Goal: Transaction & Acquisition: Purchase product/service

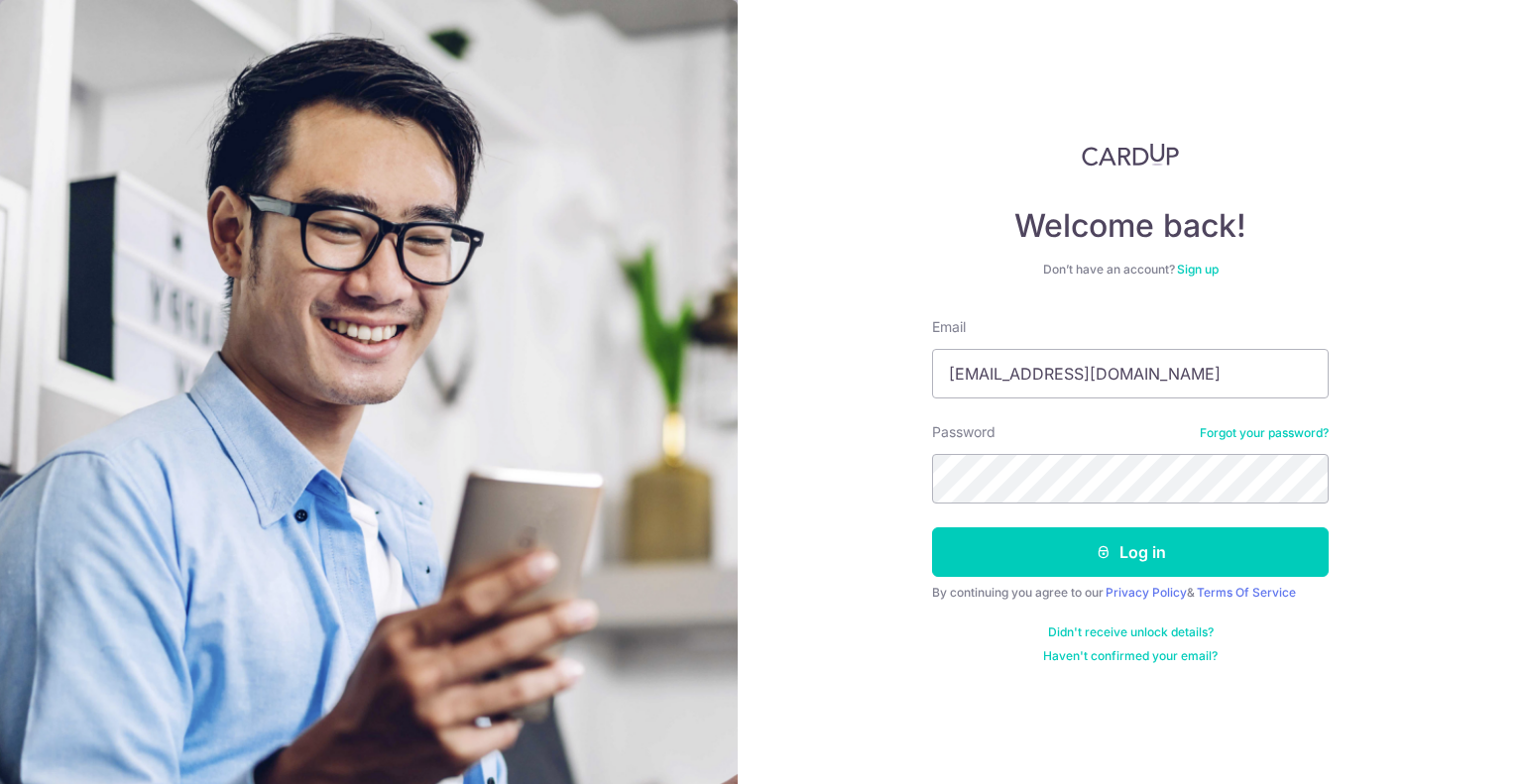
click at [932, 527] on button "Log in" at bounding box center [1131, 552] width 397 height 50
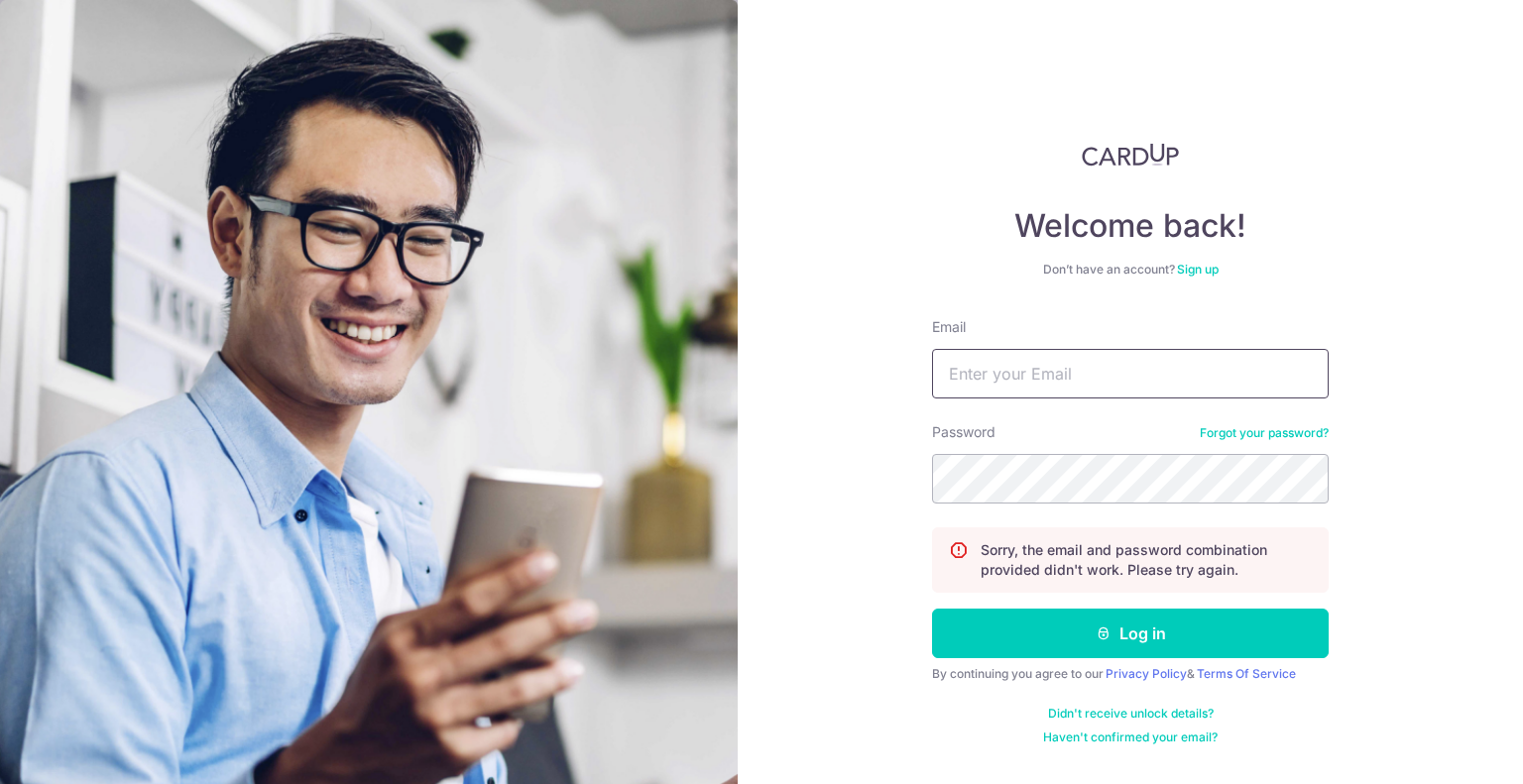
click at [1106, 382] on input "Email" at bounding box center [1131, 374] width 397 height 50
type input "[EMAIL_ADDRESS][DOMAIN_NAME]"
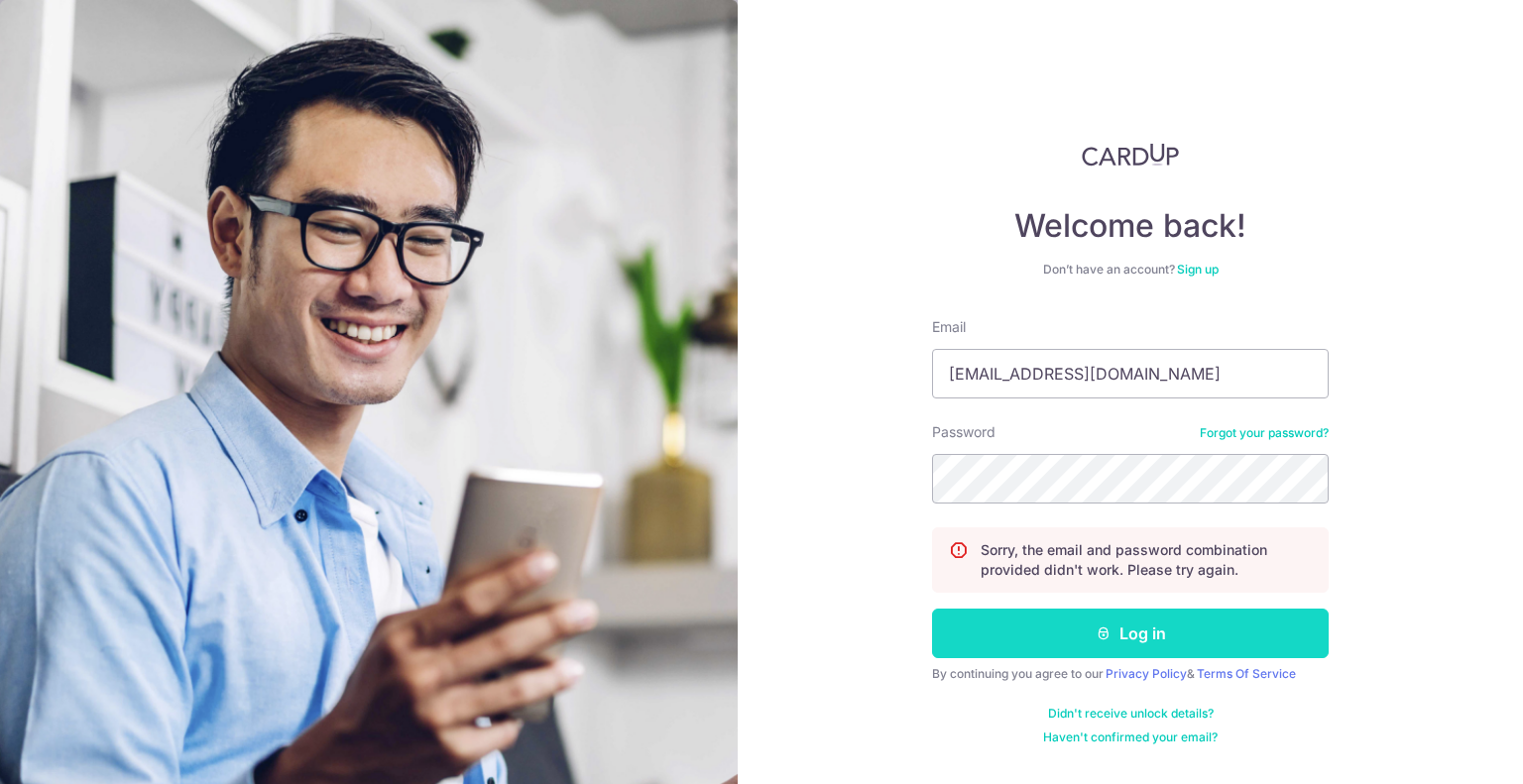
click at [1123, 654] on button "Log in" at bounding box center [1131, 633] width 397 height 50
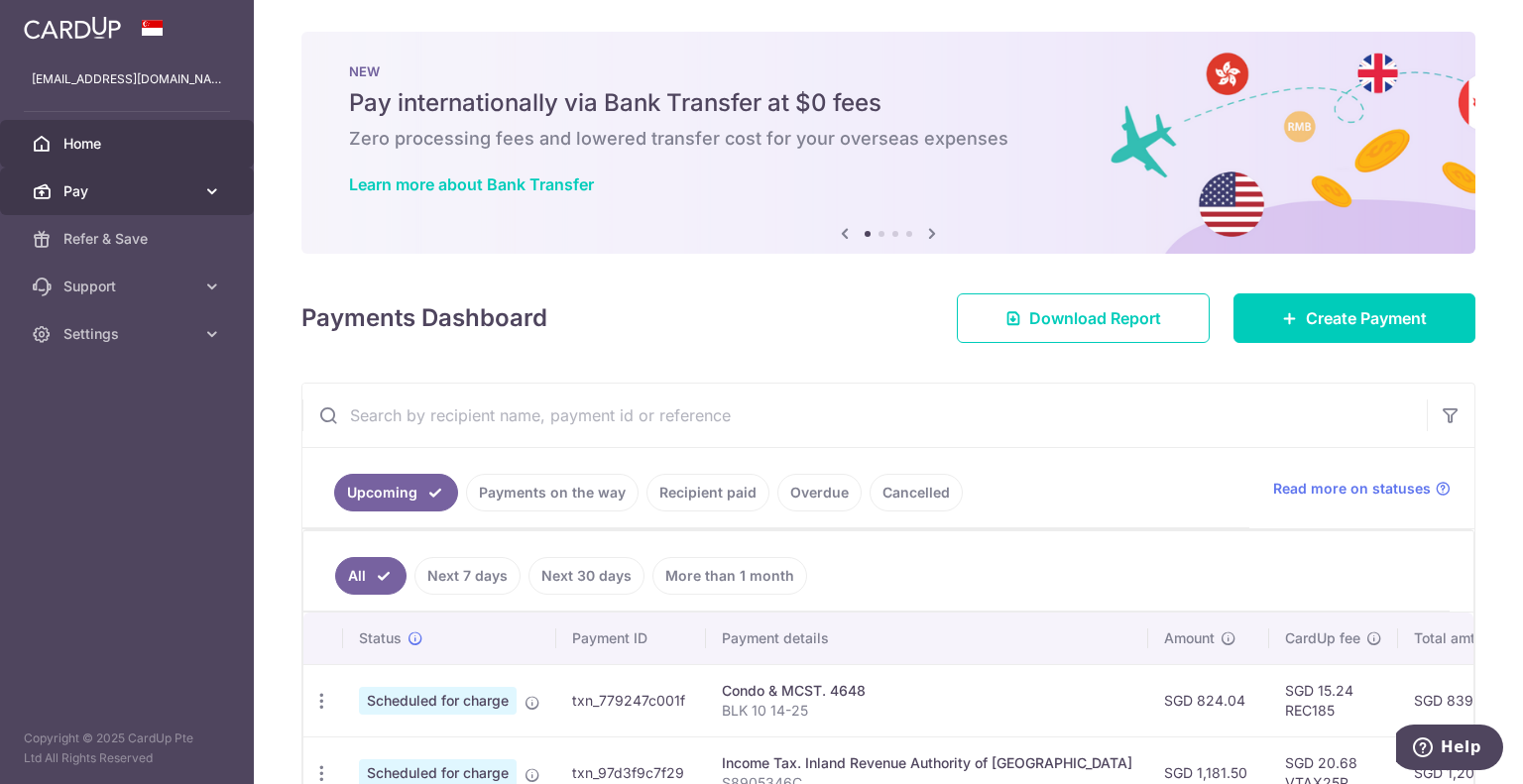
click at [166, 183] on span "Pay" at bounding box center [129, 192] width 131 height 20
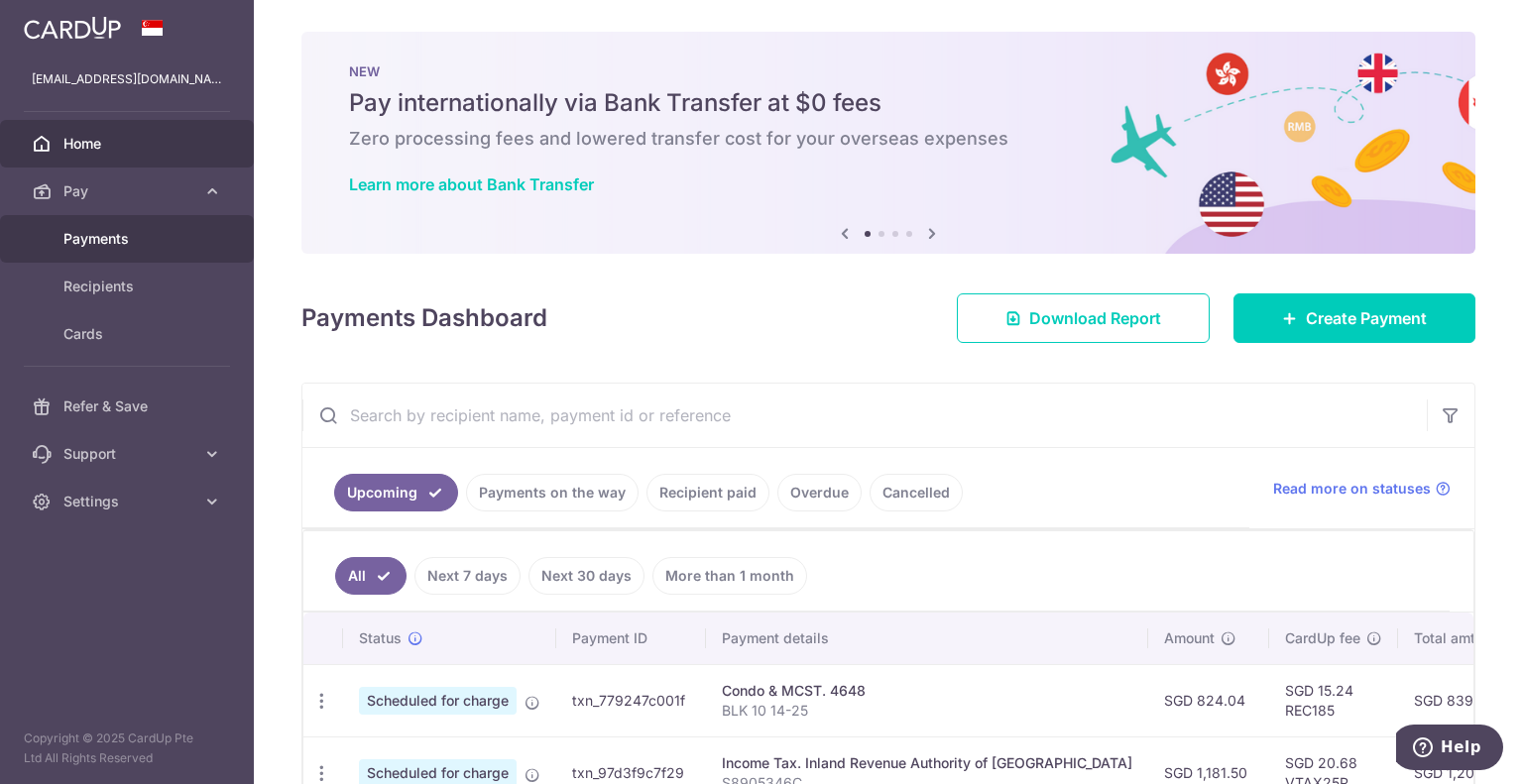
click at [179, 244] on span "Payments" at bounding box center [129, 239] width 131 height 20
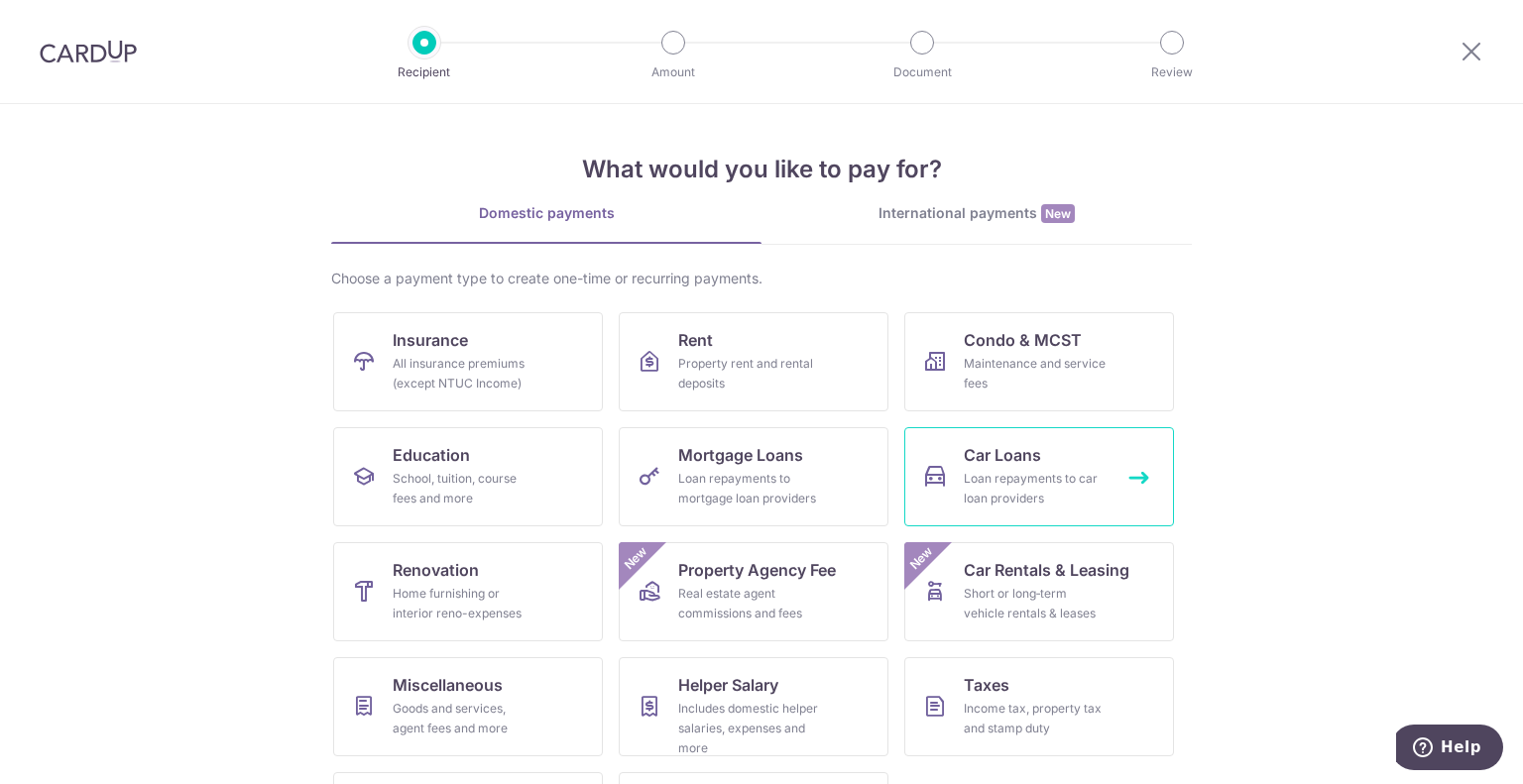
click at [979, 480] on div "Loan repayments to car loan providers" at bounding box center [1036, 488] width 143 height 40
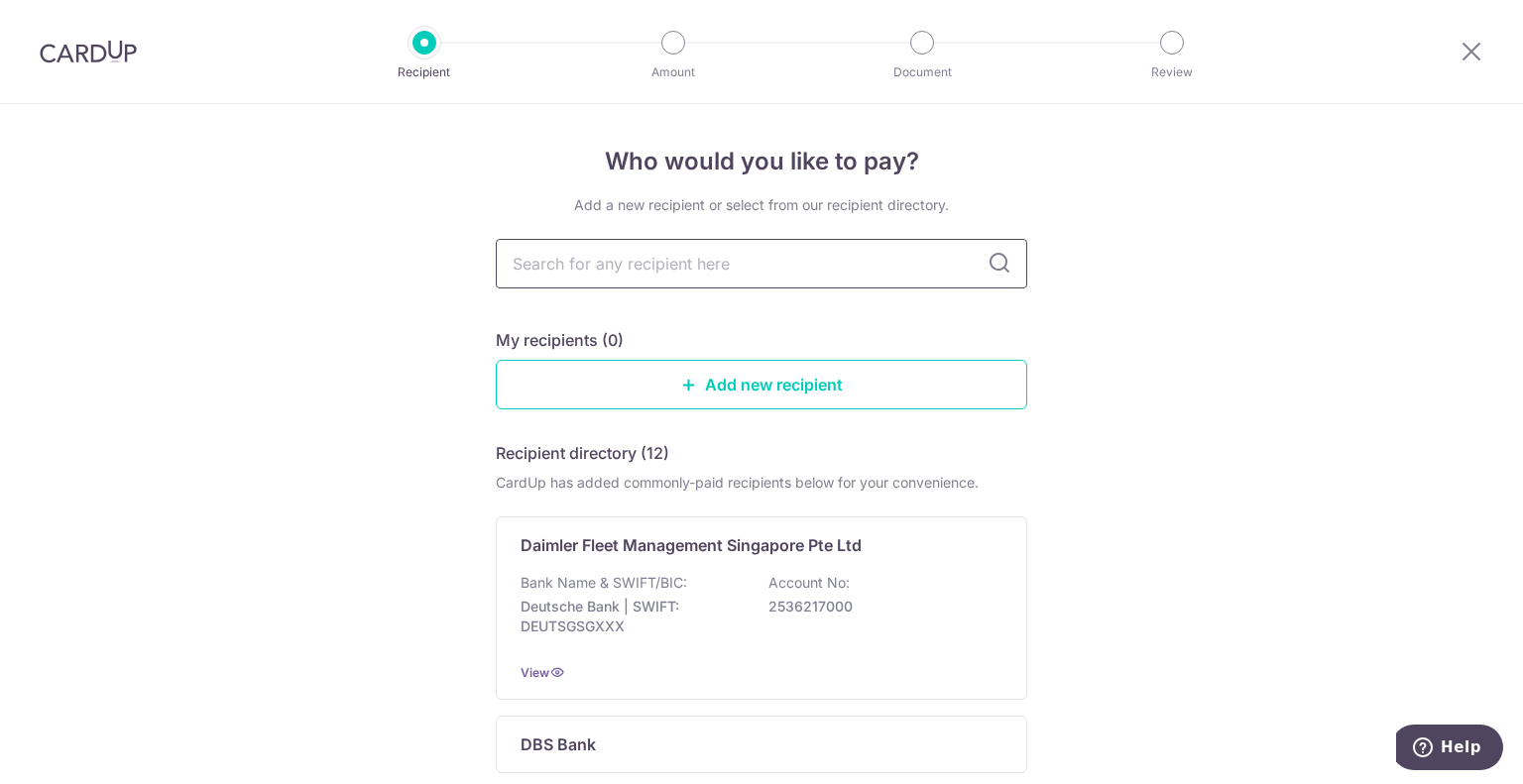
click at [632, 257] on input "text" at bounding box center [761, 264] width 531 height 50
click at [736, 383] on link "Add new recipient" at bounding box center [761, 385] width 531 height 50
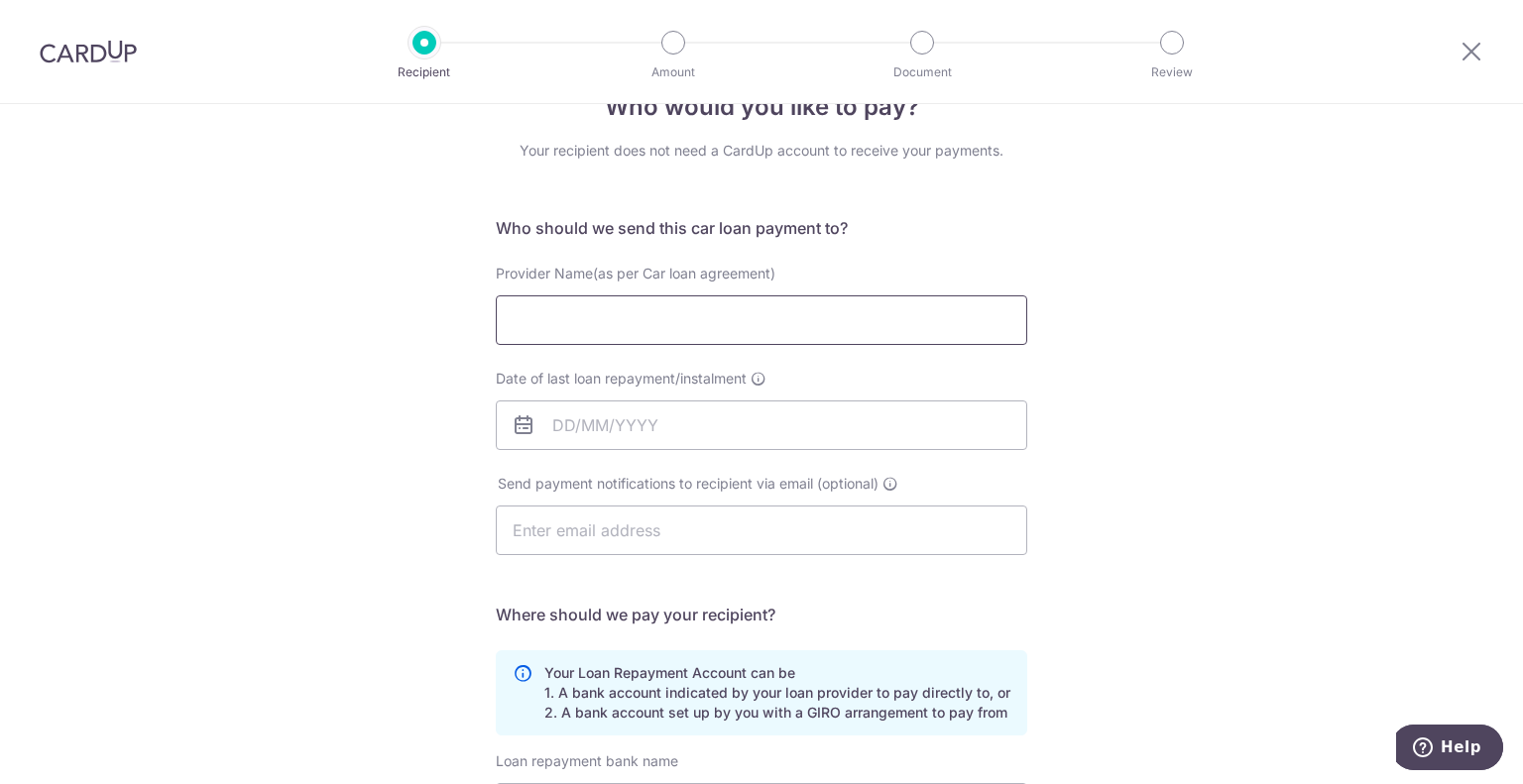
scroll to position [99, 0]
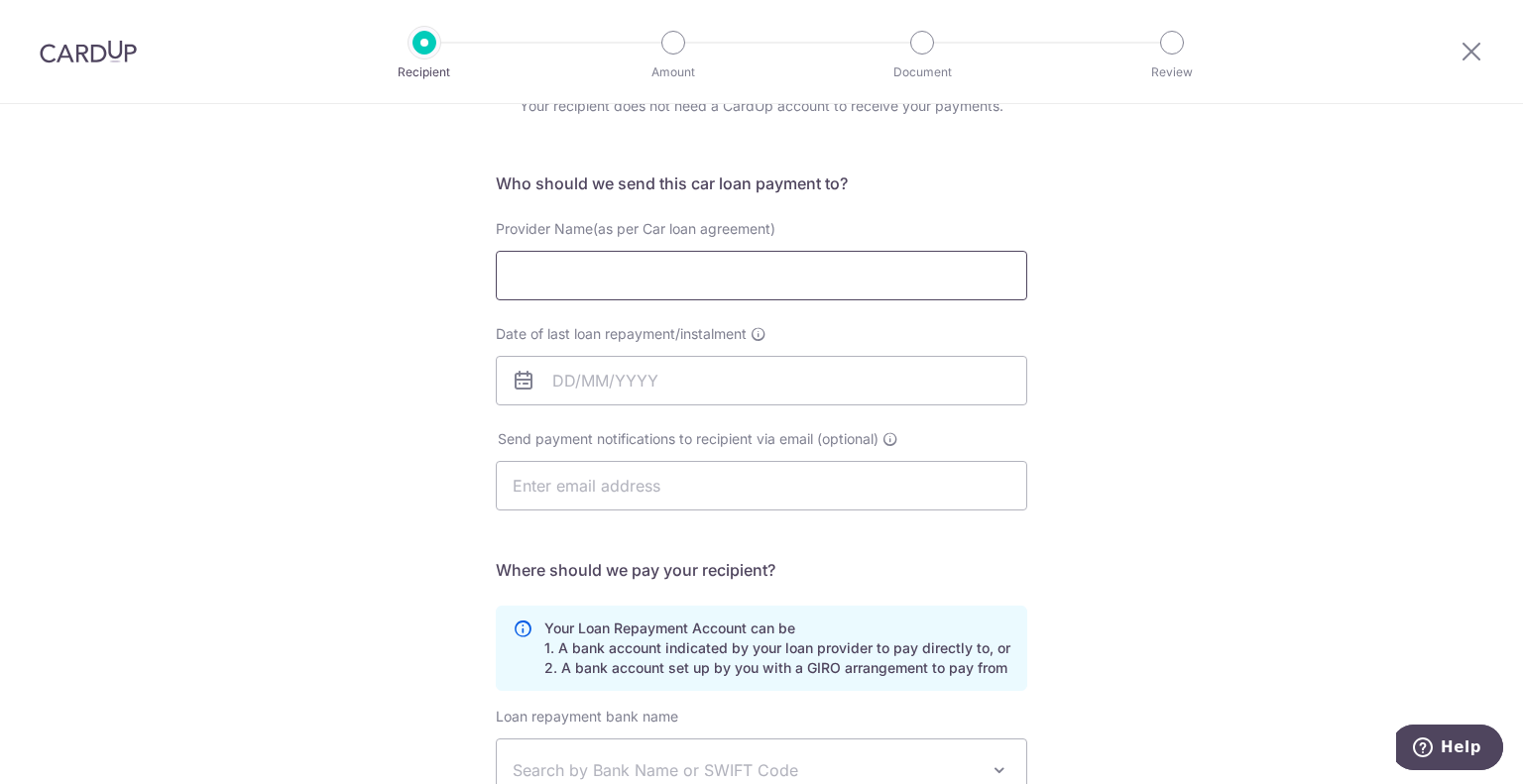
click at [697, 273] on input "Provider Name(as per Car loan agreement)" at bounding box center [761, 276] width 531 height 50
type input "UOB"
click at [734, 371] on input "Date of last loan repayment/instalment" at bounding box center [761, 381] width 531 height 50
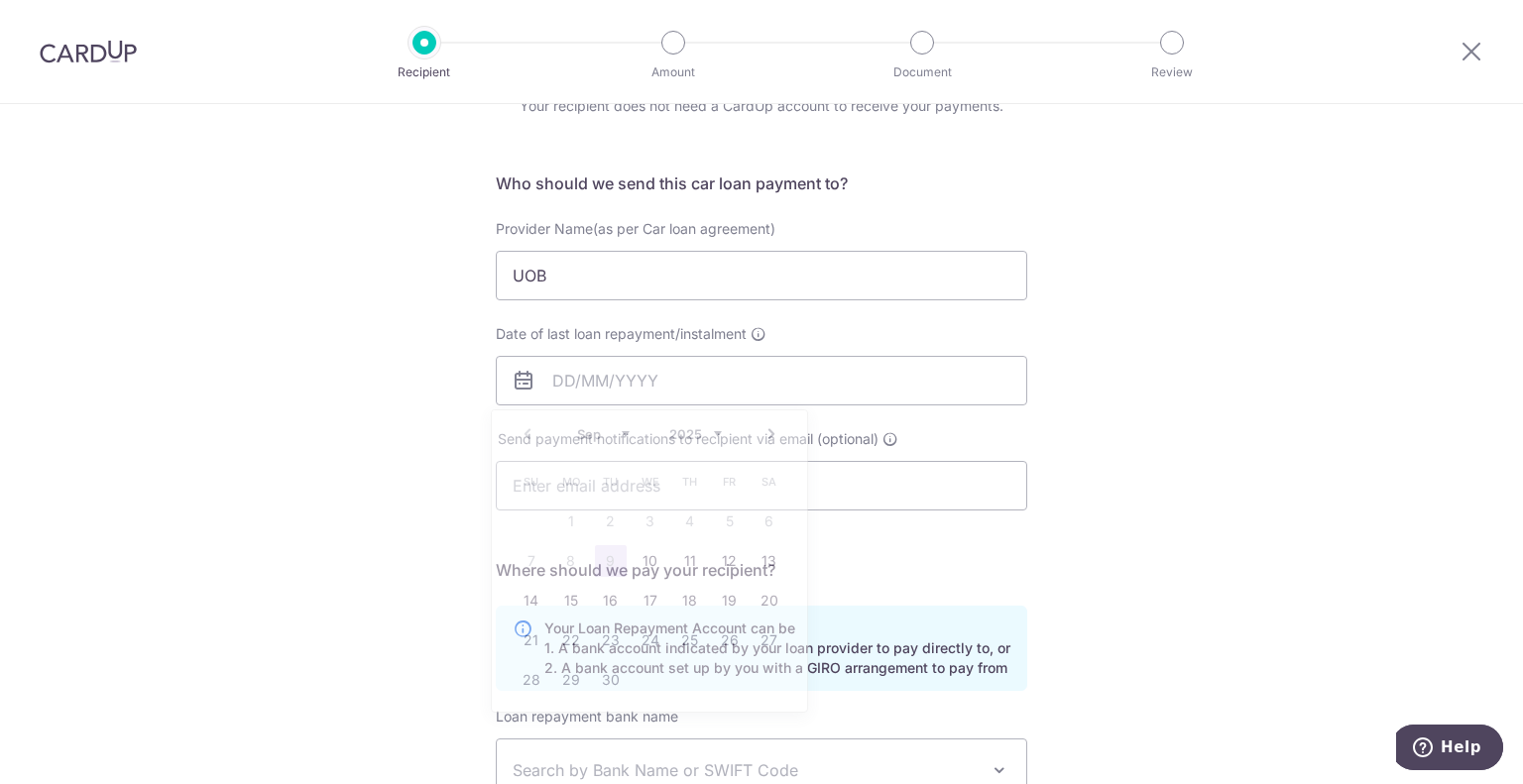
click at [1083, 407] on div "Who would you like to pay? Your recipient does not need a CardUp account to rec…" at bounding box center [762, 549] width 1523 height 1089
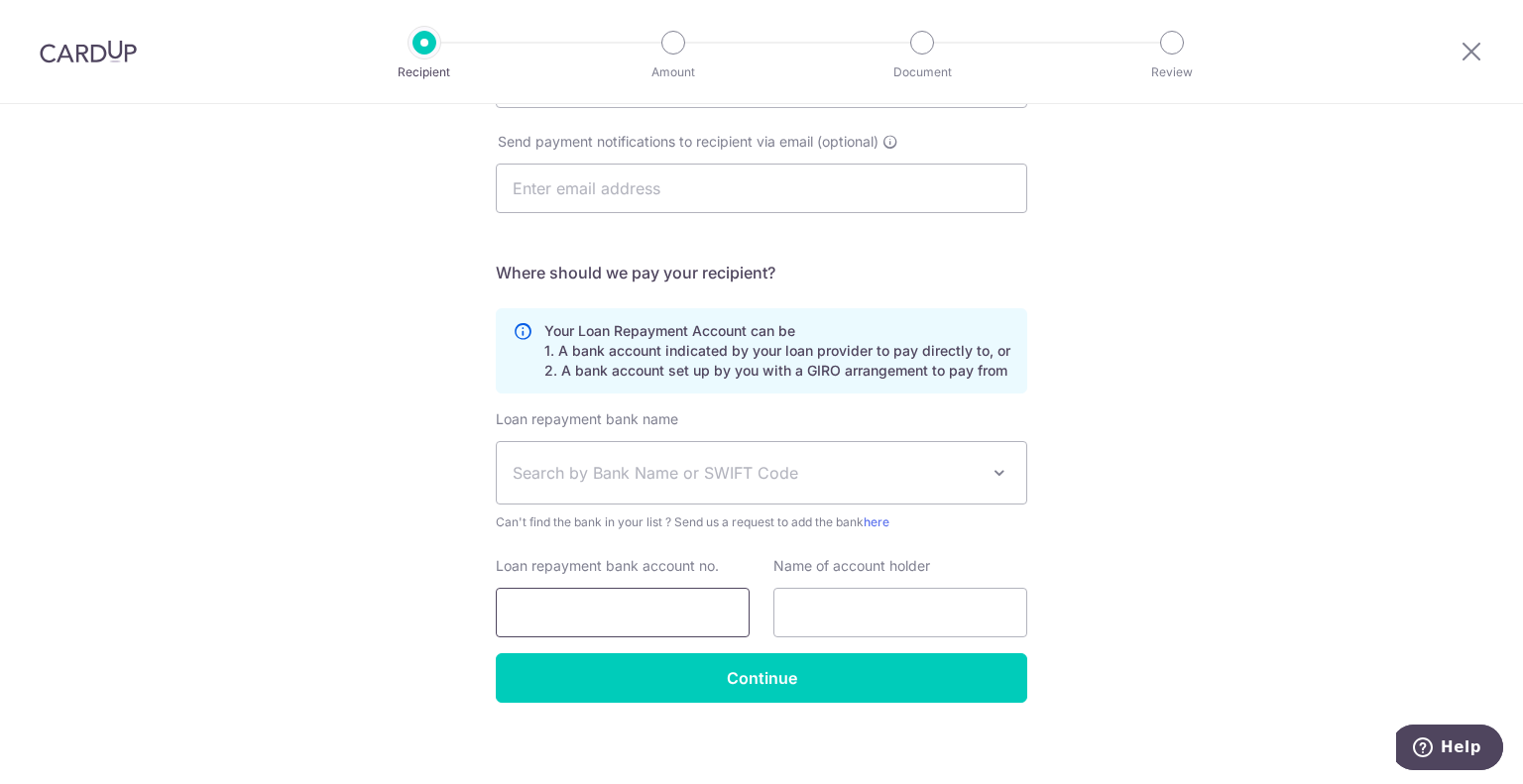
scroll to position [408, 0]
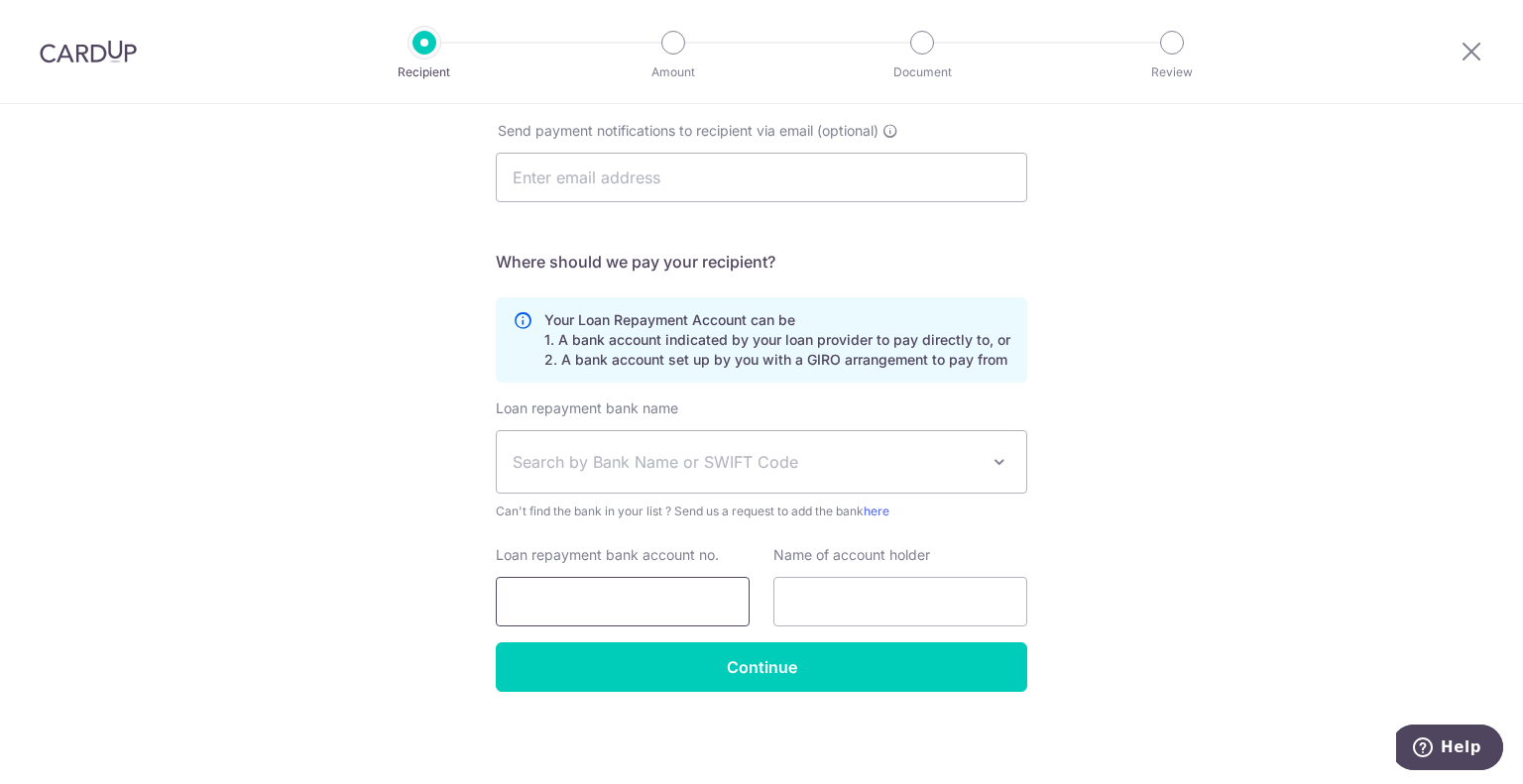
click at [643, 588] on input "Loan repayment bank account no." at bounding box center [623, 601] width 254 height 50
click at [1199, 531] on div "Who would you like to pay? Your recipient does not need a CardUp account to rec…" at bounding box center [762, 240] width 1523 height 1089
